Goal: Check status: Check status

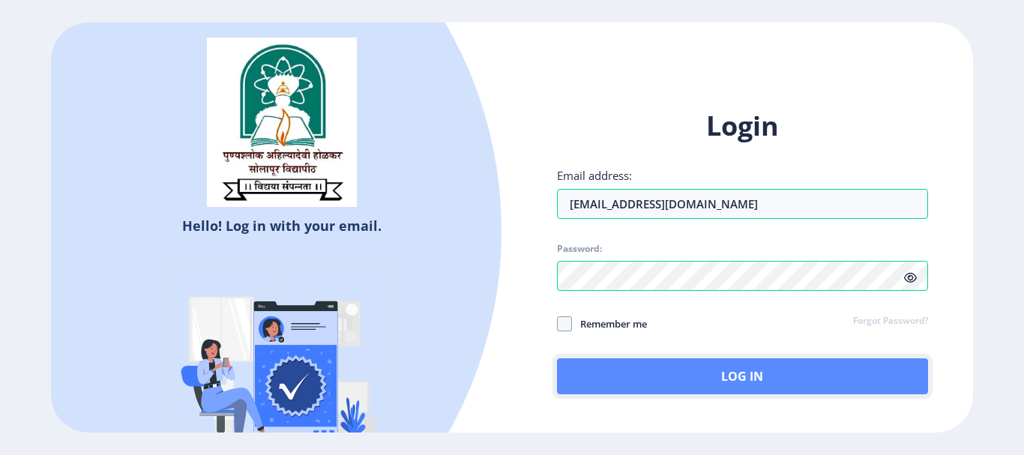
click at [663, 369] on button "Log In" at bounding box center [742, 376] width 371 height 36
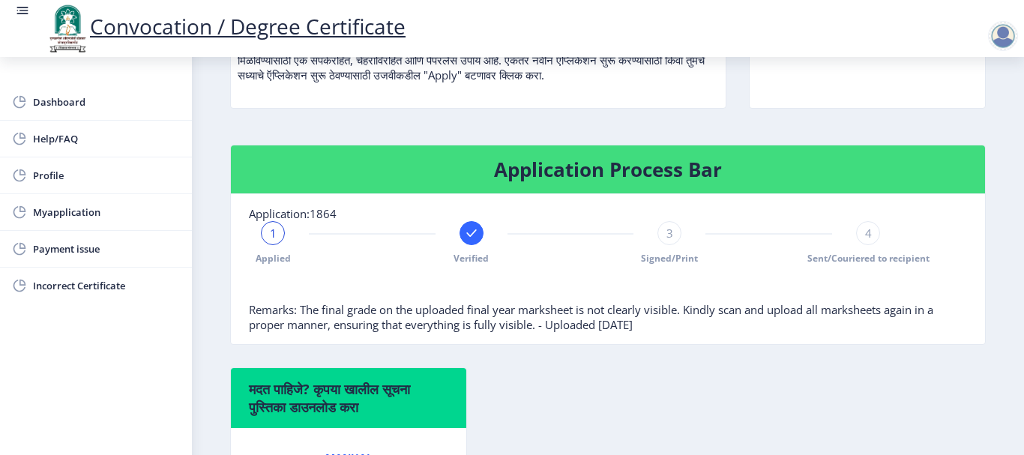
scroll to position [240, 0]
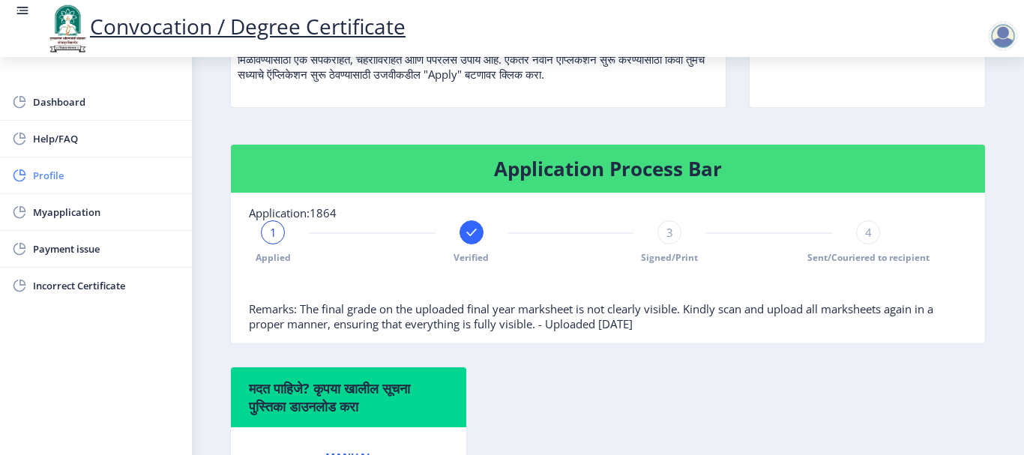
click at [59, 169] on span "Profile" at bounding box center [106, 175] width 147 height 18
select select
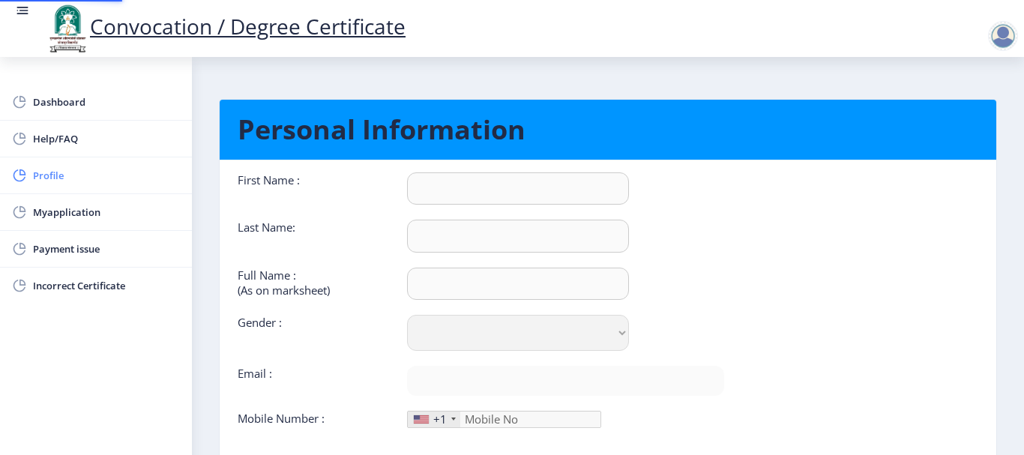
type input "Abhishek"
type input "Patil"
type input "PATIL [PERSON_NAME]"
select select "[DEMOGRAPHIC_DATA]"
type input "[EMAIL_ADDRESS][DOMAIN_NAME]"
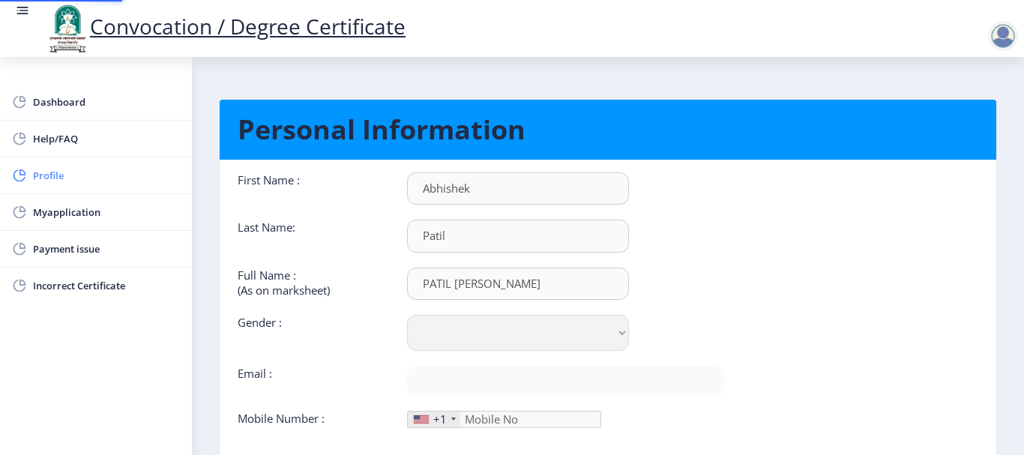
type input "9970754272"
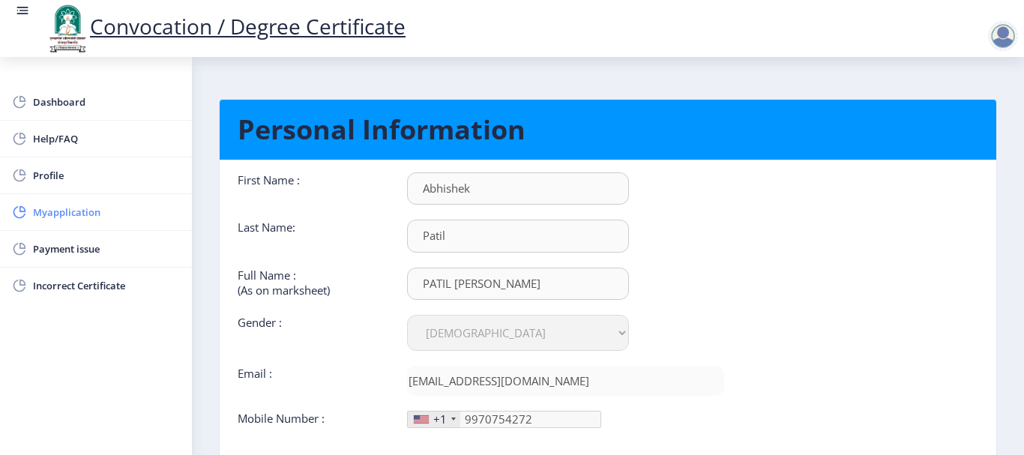
click at [92, 213] on span "Myapplication" at bounding box center [106, 212] width 147 height 18
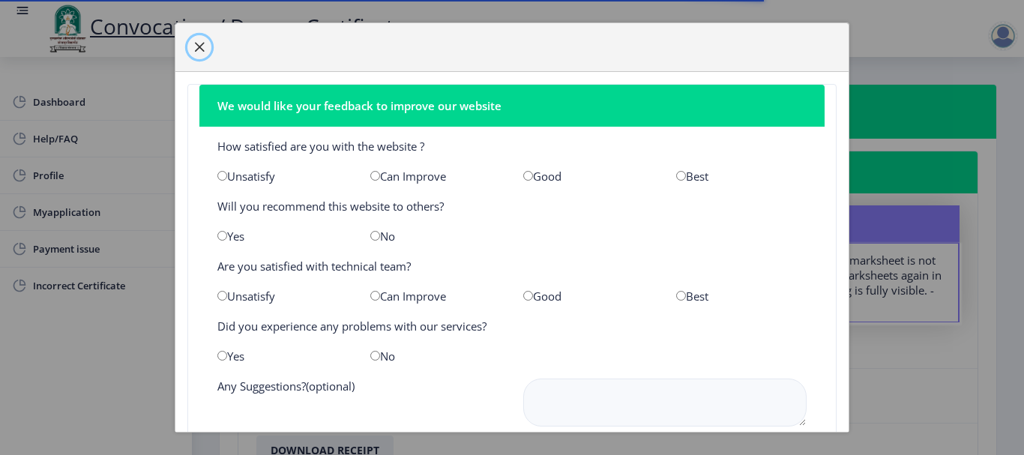
click at [194, 39] on button "button" at bounding box center [199, 47] width 24 height 24
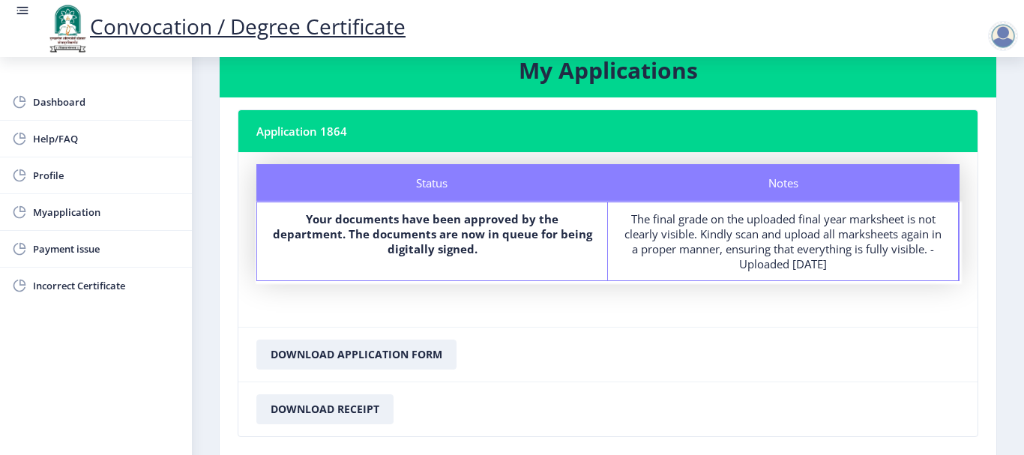
scroll to position [10, 0]
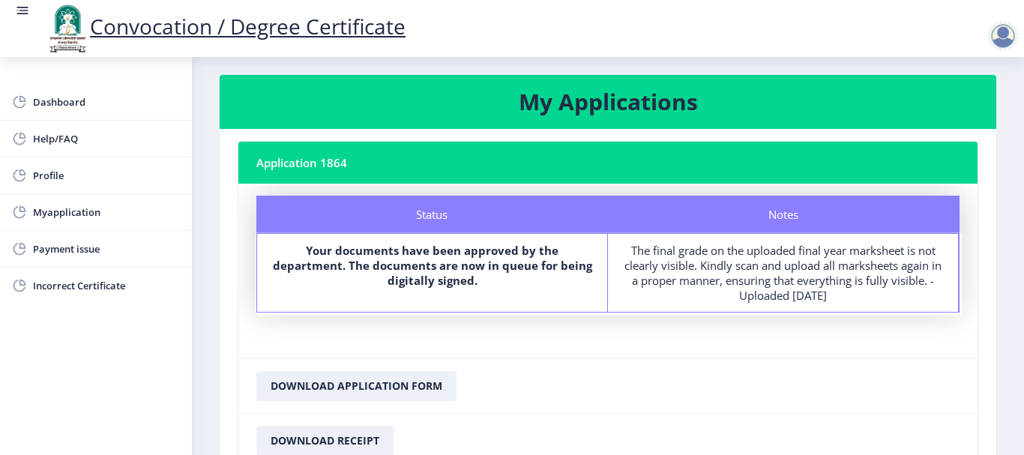
click at [435, 282] on b "Your documents have been approved by the department. The documents are now in q…" at bounding box center [432, 265] width 319 height 45
click at [346, 261] on b "Your documents have been approved by the department. The documents are now in q…" at bounding box center [432, 265] width 319 height 45
click at [335, 250] on b "Your documents have been approved by the department. The documents are now in q…" at bounding box center [432, 265] width 319 height 45
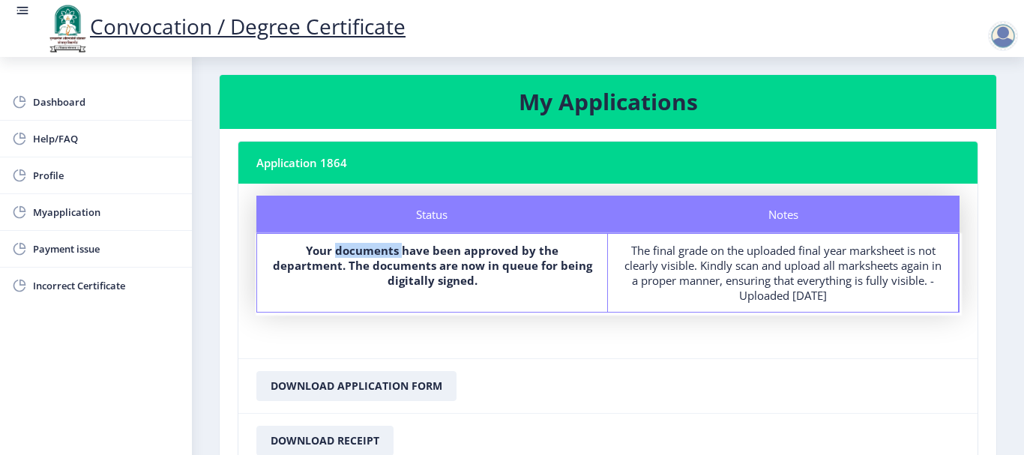
click at [335, 250] on b "Your documents have been approved by the department. The documents are now in q…" at bounding box center [432, 265] width 319 height 45
click at [275, 252] on b "Your documents have been approved by the department. The documents are now in q…" at bounding box center [432, 265] width 319 height 45
click at [459, 265] on b "Your documents have been approved by the department. The documents are now in q…" at bounding box center [432, 265] width 319 height 45
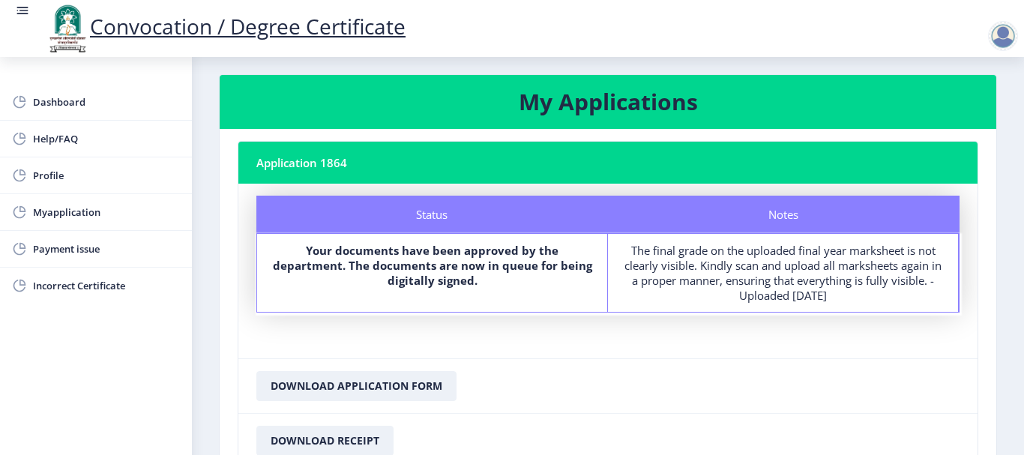
click at [519, 262] on b "Your documents have been approved by the department. The documents are now in q…" at bounding box center [432, 265] width 319 height 45
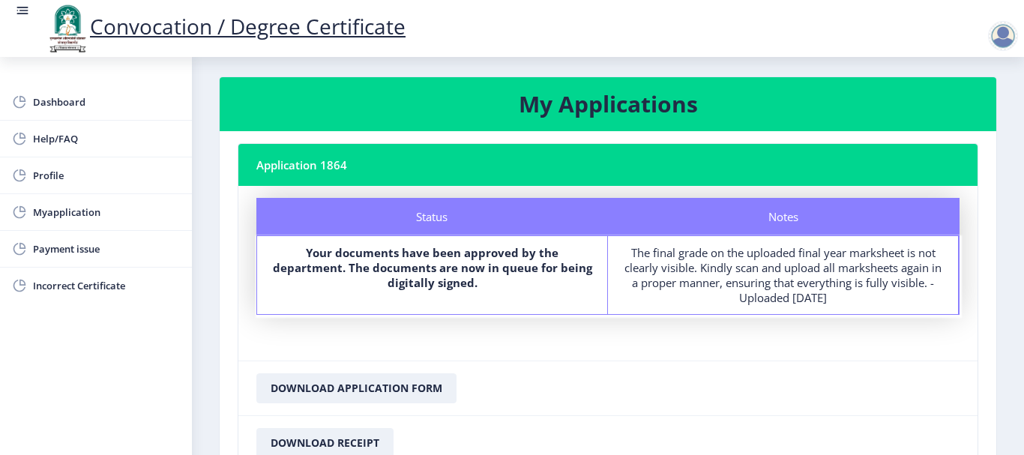
scroll to position [0, 0]
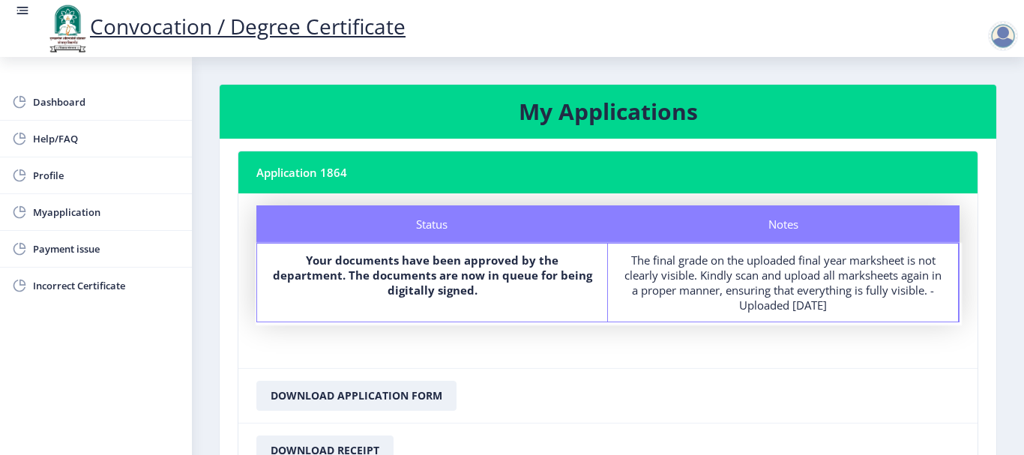
click at [450, 300] on div "Your documents have been approved by the department. The documents are now in q…" at bounding box center [432, 278] width 323 height 51
click at [92, 100] on span "Dashboard" at bounding box center [106, 102] width 147 height 18
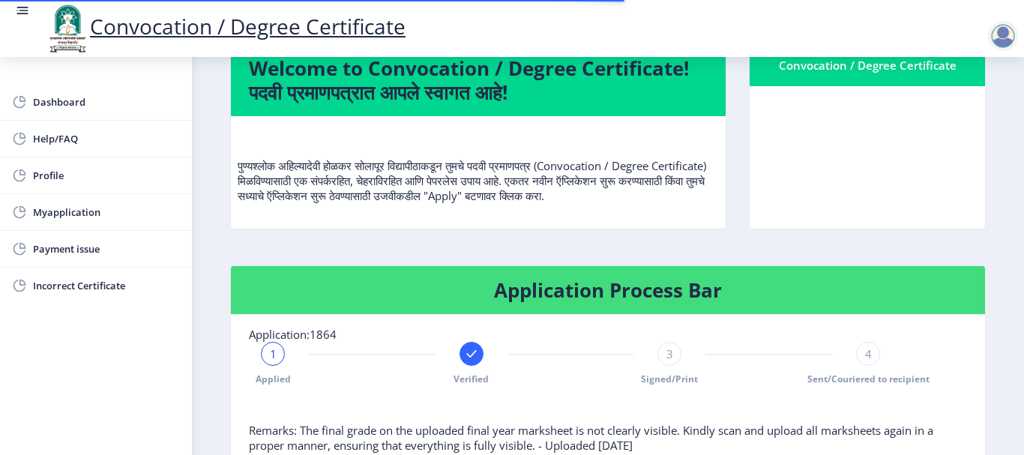
scroll to position [158, 0]
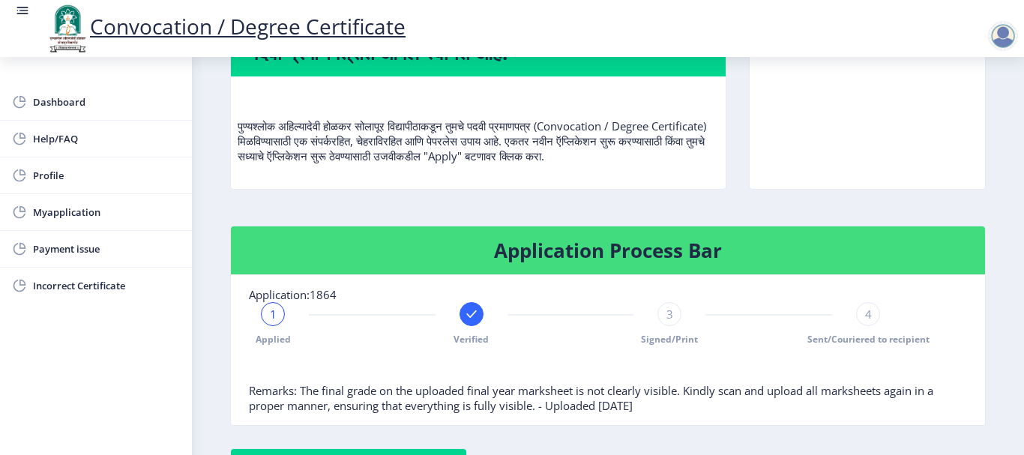
click at [263, 313] on div "1" at bounding box center [273, 314] width 24 height 24
click at [264, 313] on div "1" at bounding box center [273, 314] width 24 height 24
click at [271, 313] on span "1" at bounding box center [273, 314] width 7 height 15
click at [468, 313] on rect at bounding box center [471, 314] width 15 height 15
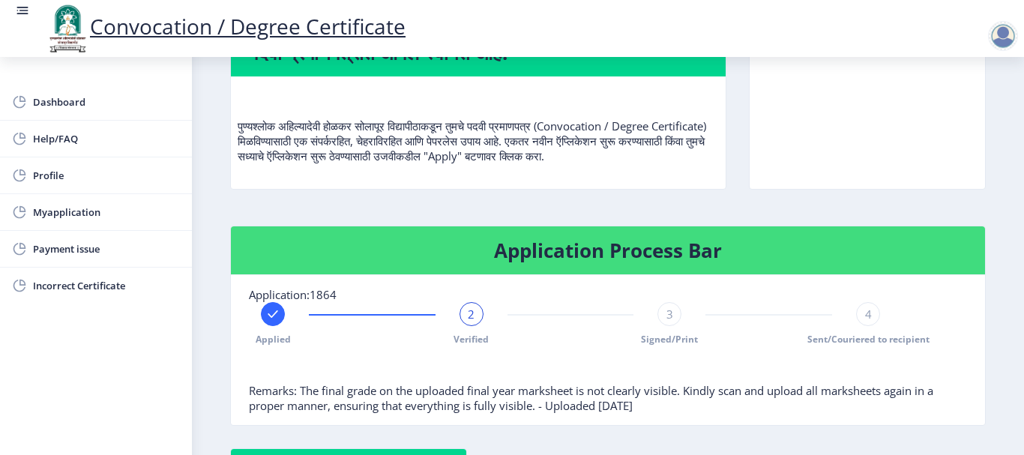
click at [264, 328] on div "Applied" at bounding box center [273, 323] width 24 height 43
click at [471, 313] on rect at bounding box center [471, 314] width 15 height 15
click at [270, 320] on rect at bounding box center [272, 314] width 15 height 15
click at [667, 316] on span "3" at bounding box center [669, 314] width 7 height 15
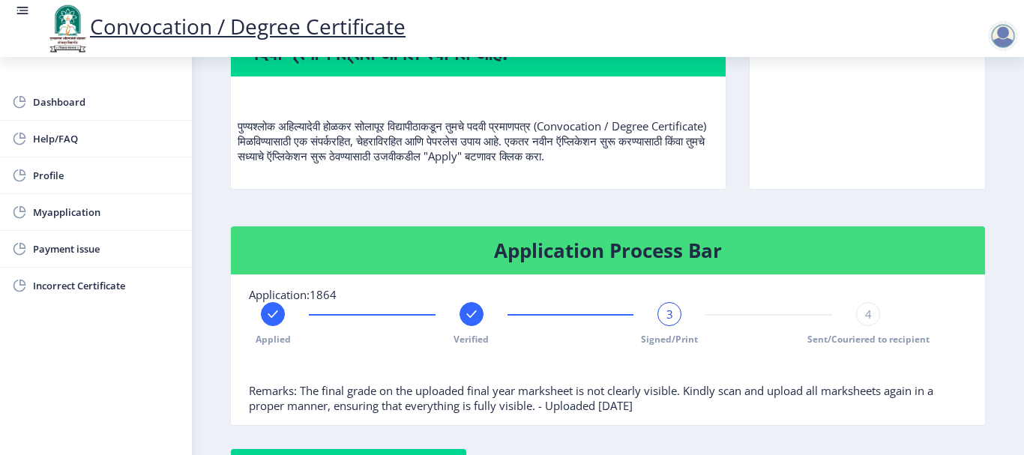
click at [865, 312] on span "4" at bounding box center [868, 314] width 7 height 15
click at [476, 322] on div at bounding box center [471, 314] width 24 height 24
click at [669, 325] on div at bounding box center [669, 314] width 24 height 24
click at [856, 313] on div at bounding box center [868, 314] width 24 height 24
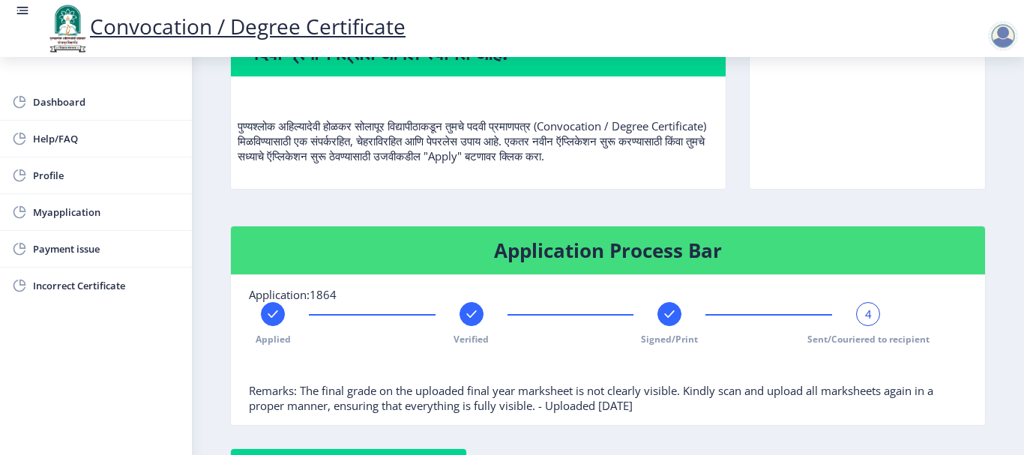
click at [856, 313] on div "4" at bounding box center [868, 314] width 24 height 24
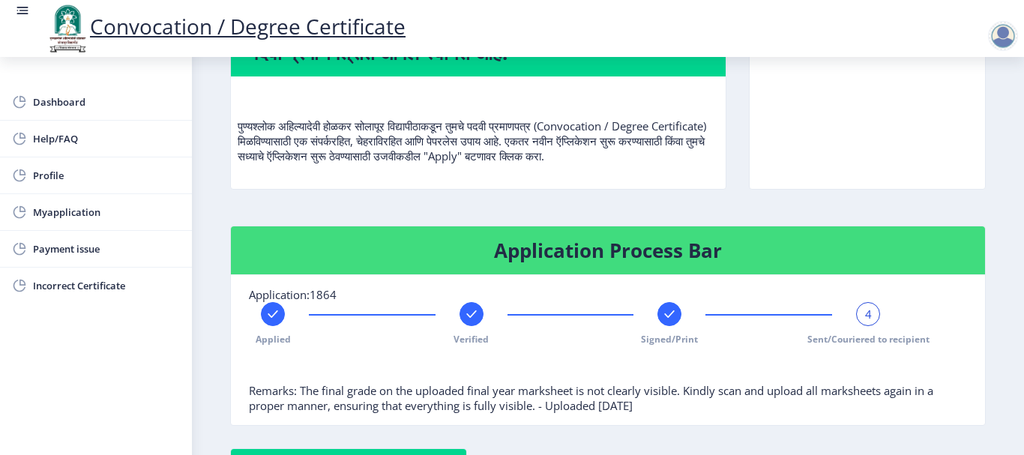
click at [663, 325] on div at bounding box center [669, 314] width 24 height 24
click at [868, 304] on div at bounding box center [868, 314] width 24 height 24
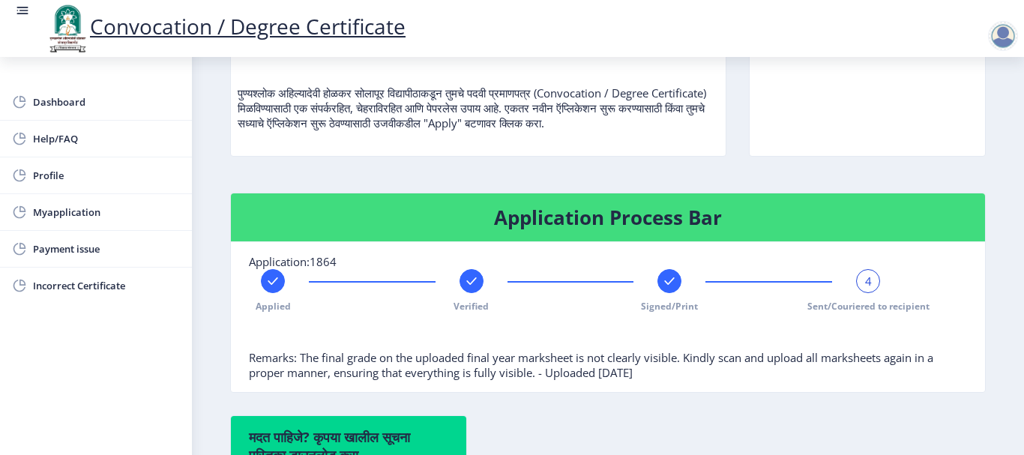
scroll to position [230, 0]
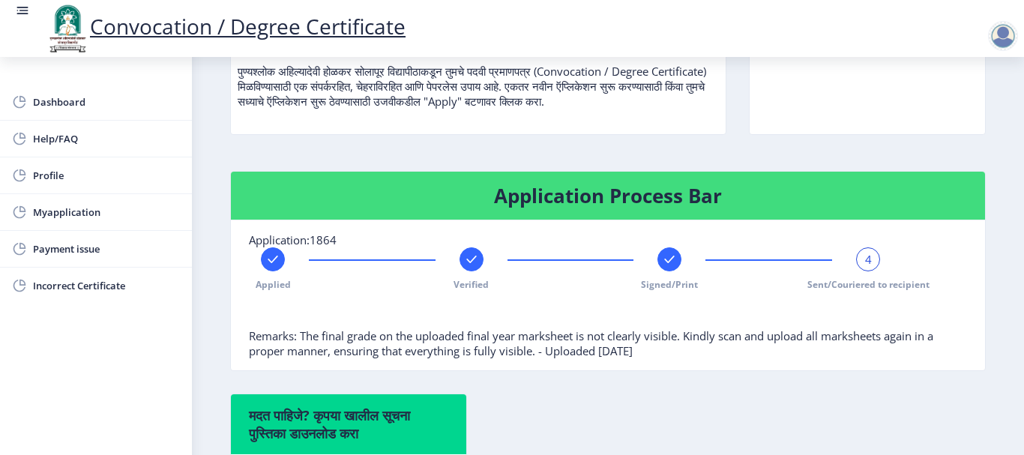
click at [984, 94] on div "Convocation / Degree Certificate" at bounding box center [867, 52] width 259 height 207
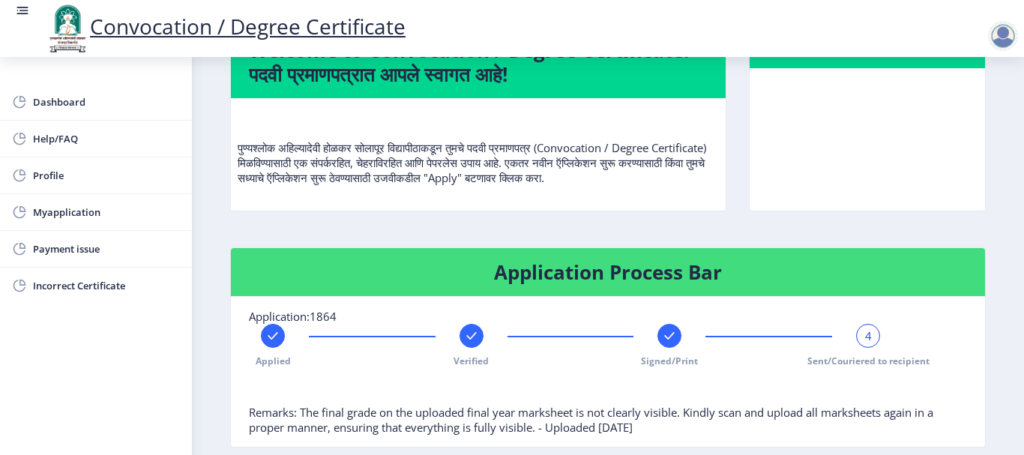
scroll to position [0, 0]
